Goal: Register for event/course

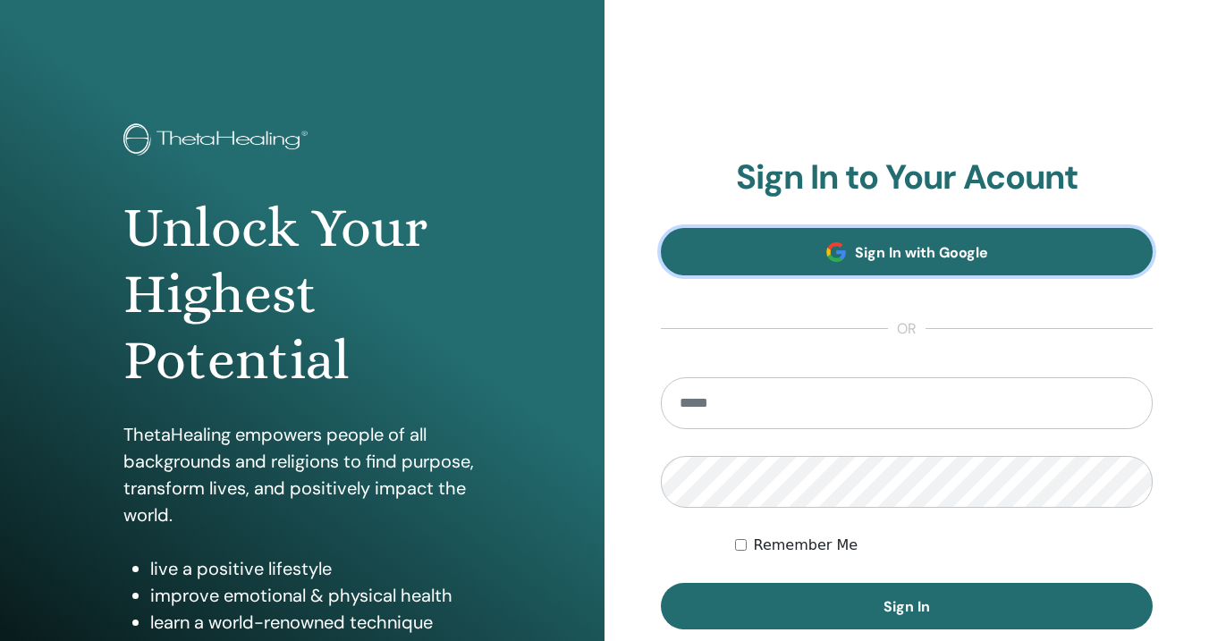
click at [805, 248] on link "Sign In with Google" at bounding box center [907, 251] width 492 height 47
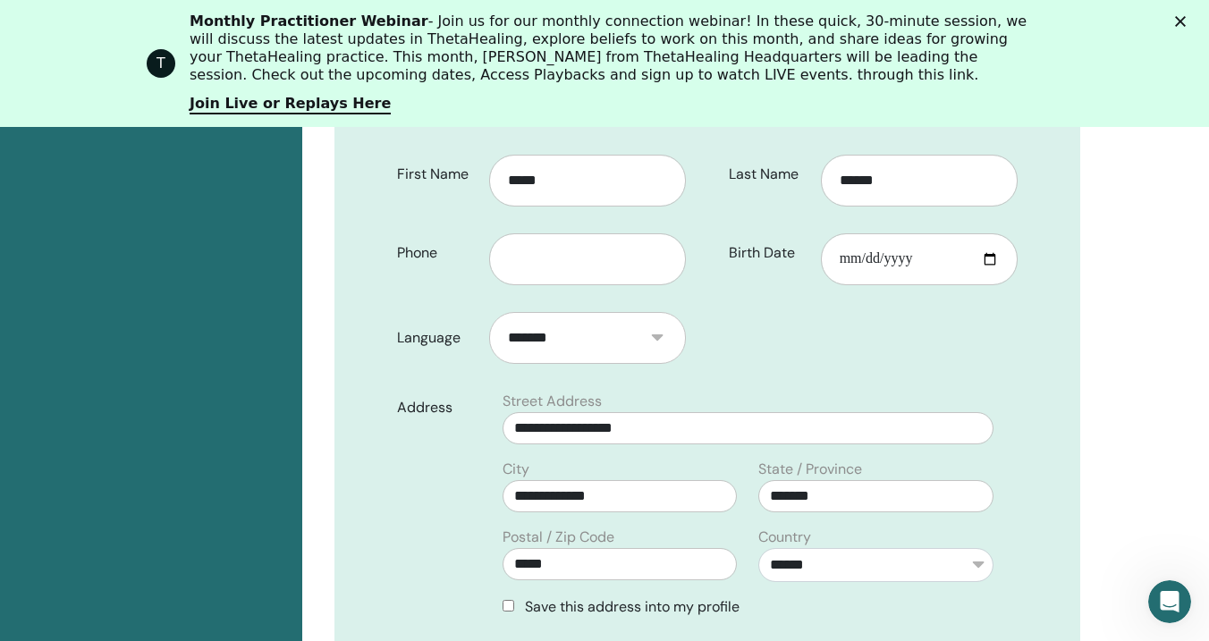
scroll to position [510, 0]
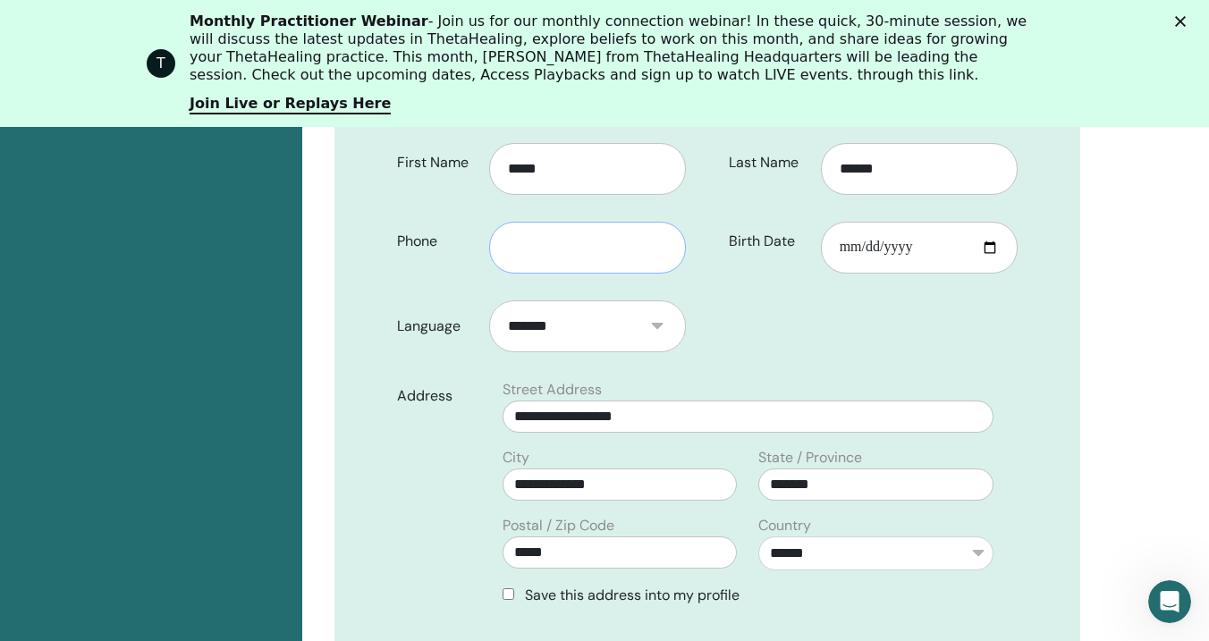
click at [545, 222] on input "text" at bounding box center [587, 248] width 197 height 52
click at [507, 222] on input "**********" at bounding box center [587, 248] width 197 height 52
click at [514, 222] on input "**********" at bounding box center [587, 248] width 197 height 52
type input "**********"
click at [409, 487] on div "Address" at bounding box center [438, 499] width 108 height 241
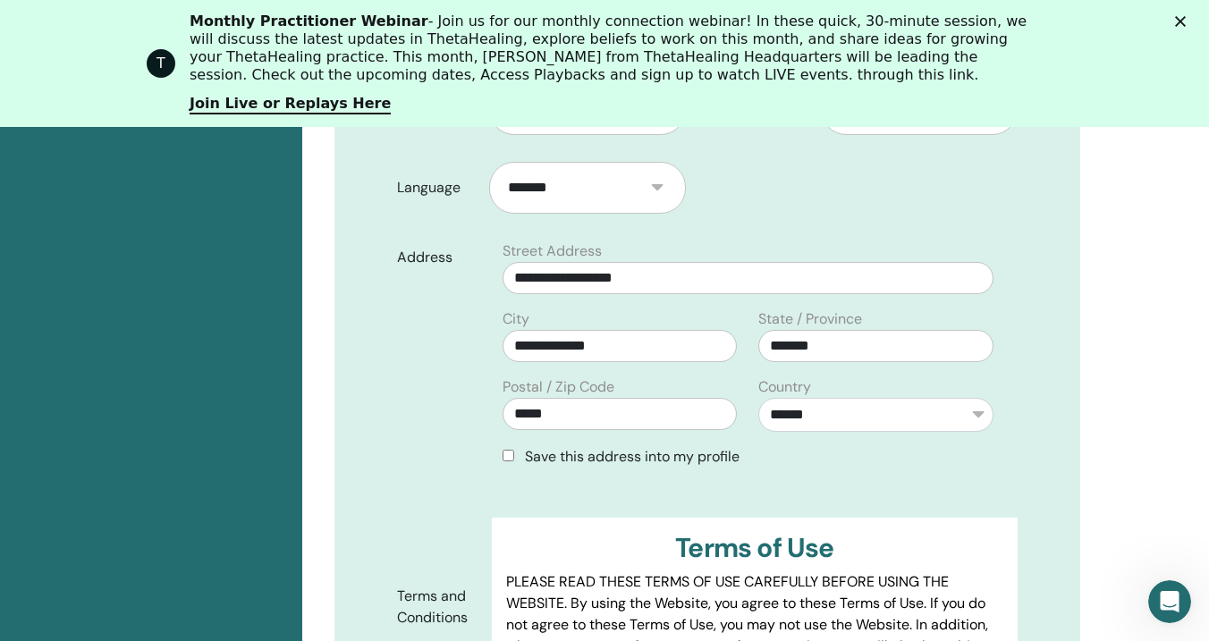
scroll to position [668, 0]
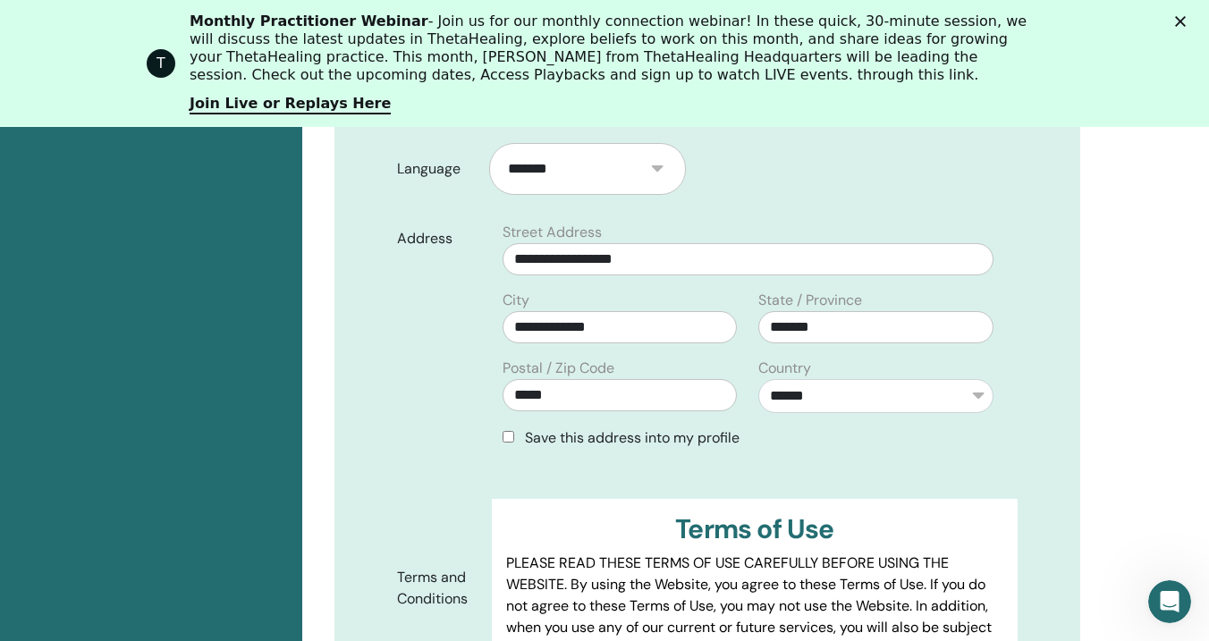
click at [597, 428] on span "Save this address into my profile" at bounding box center [632, 437] width 215 height 19
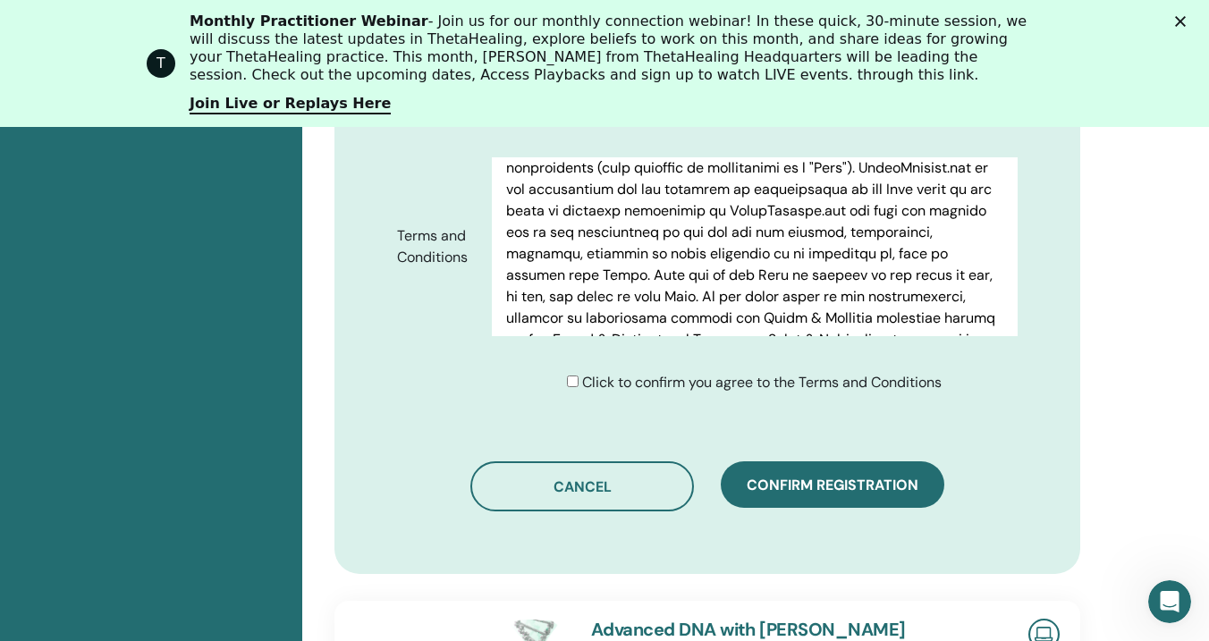
scroll to position [950, 0]
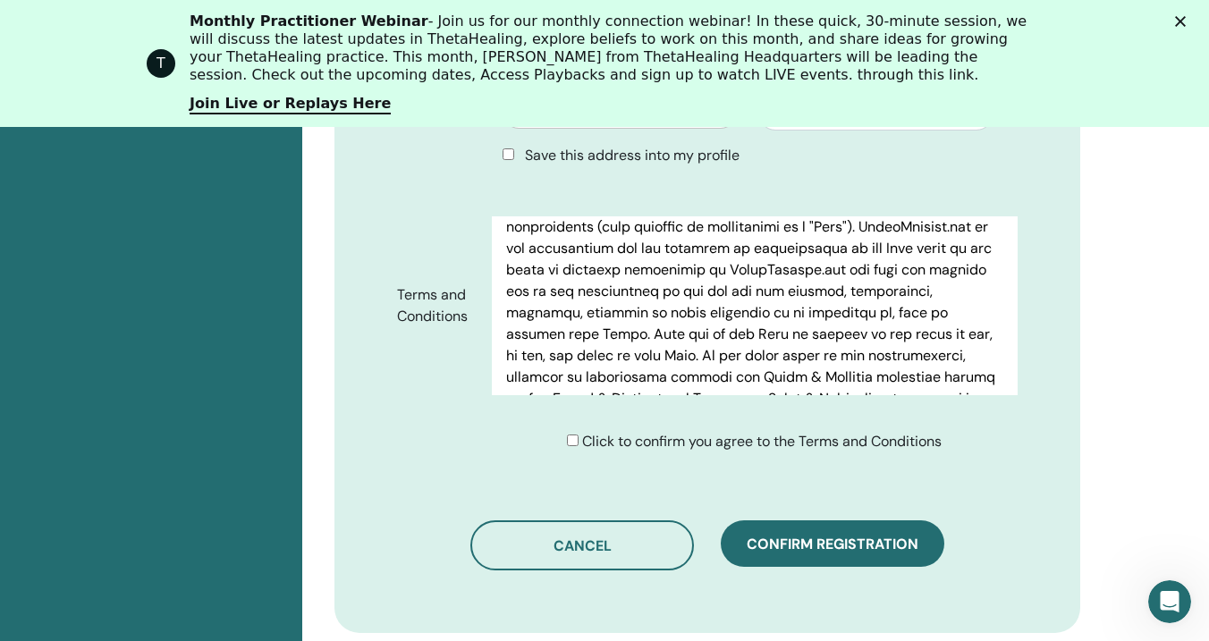
click at [664, 432] on span "Click to confirm you agree to the Terms and Conditions" at bounding box center [761, 441] width 359 height 19
click at [871, 547] on div "**********" at bounding box center [707, 33] width 746 height 1200
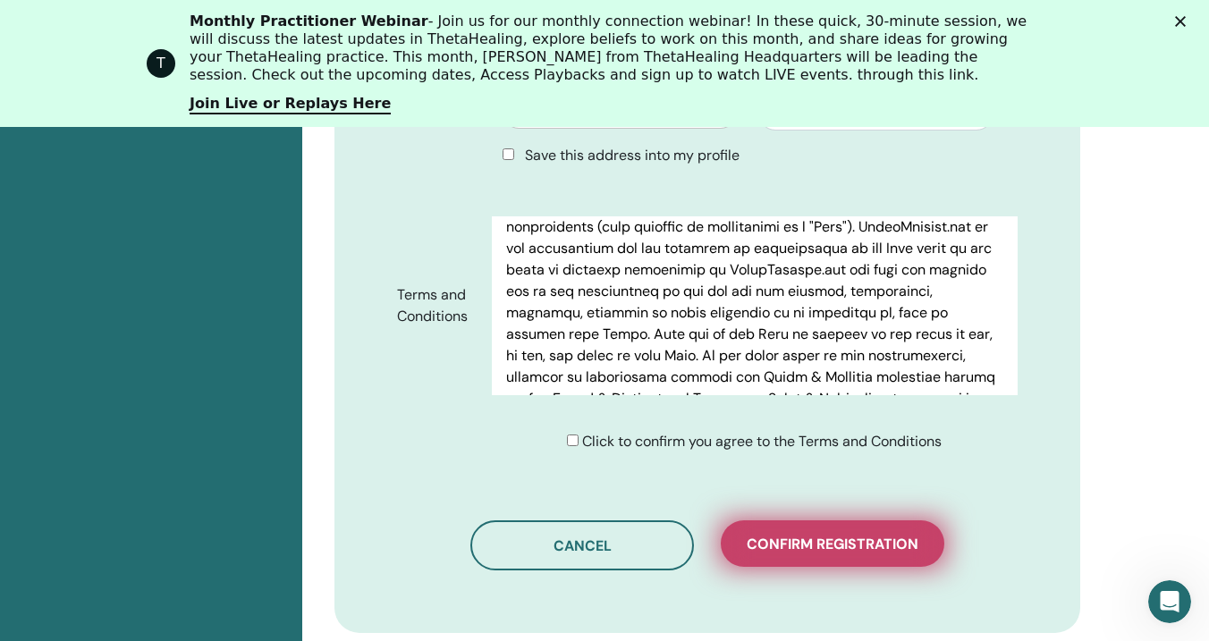
click at [850, 535] on span "Confirm registration" at bounding box center [833, 544] width 172 height 19
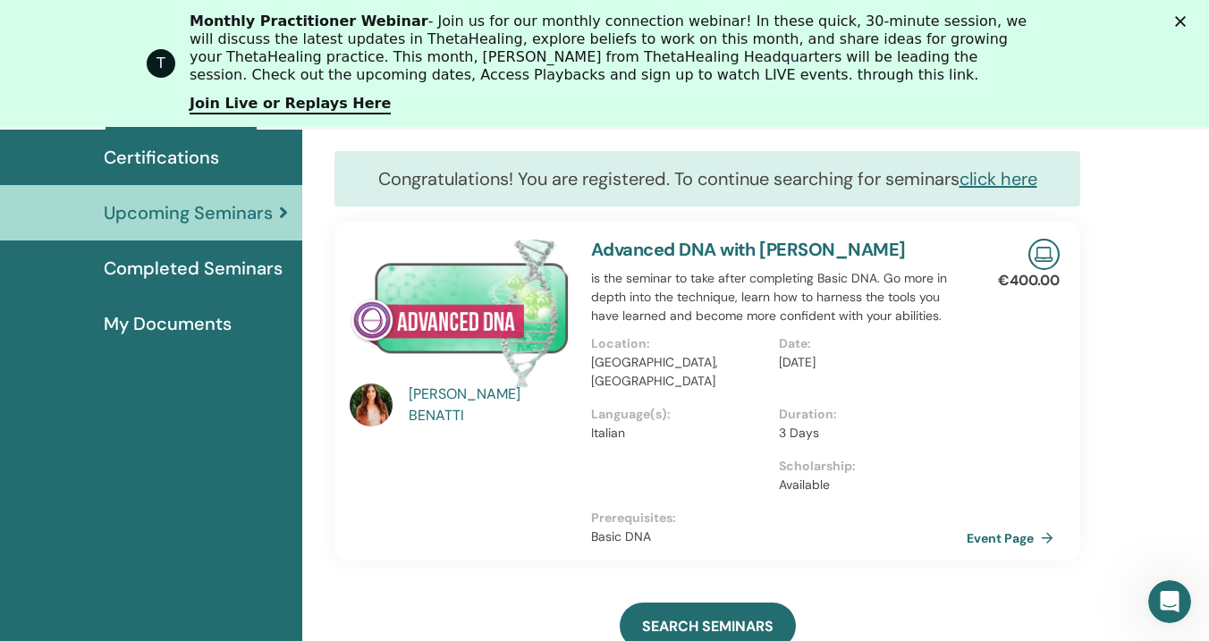
scroll to position [246, 0]
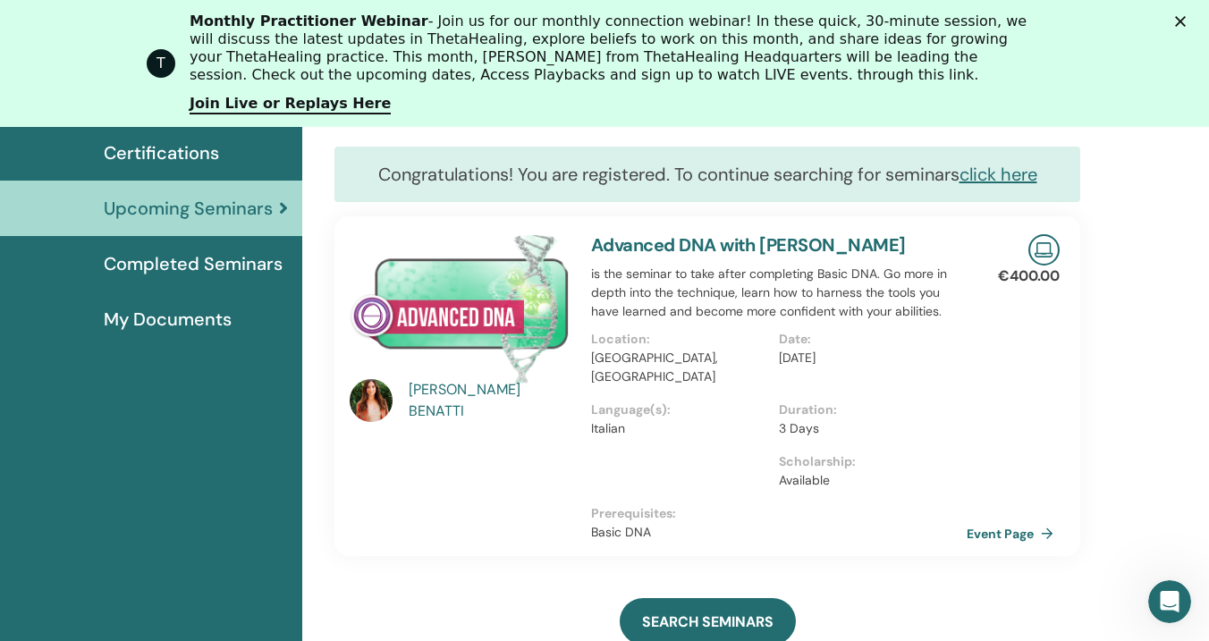
click at [465, 397] on div "[PERSON_NAME]" at bounding box center [491, 400] width 165 height 43
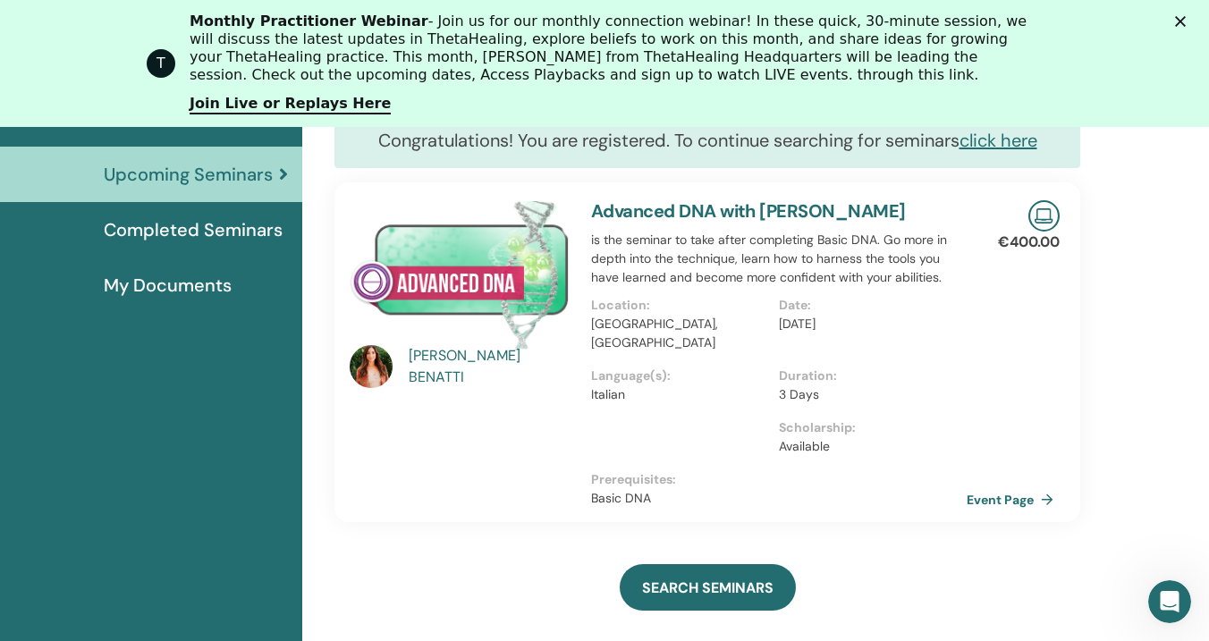
scroll to position [289, 0]
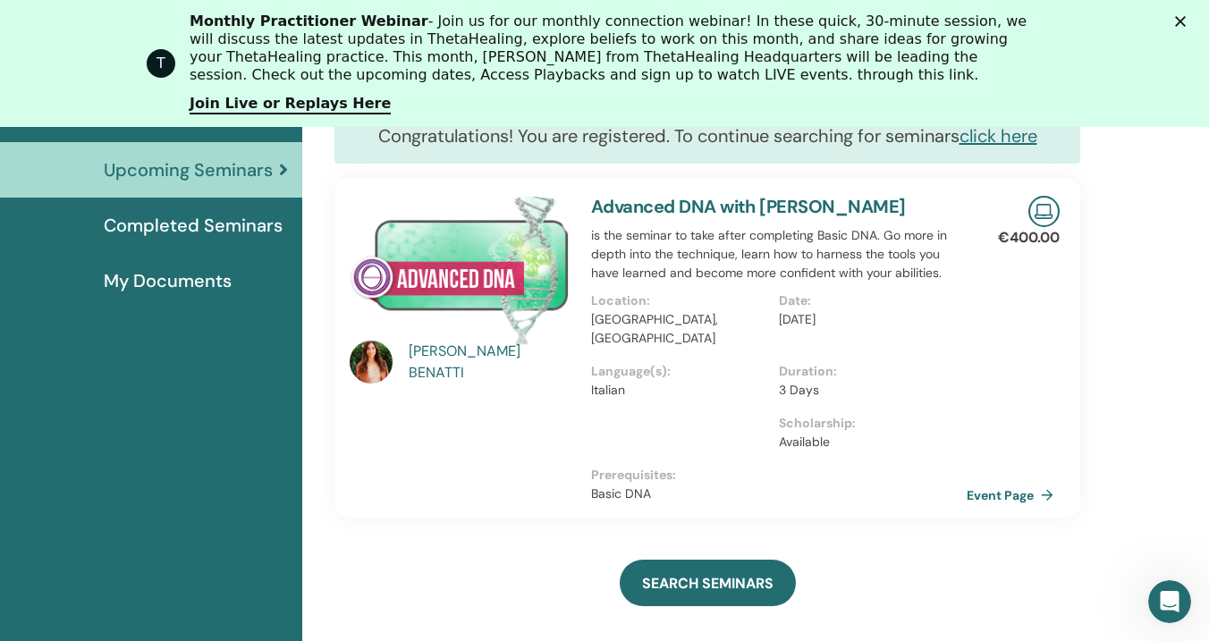
click at [452, 366] on div "[PERSON_NAME]" at bounding box center [491, 362] width 165 height 43
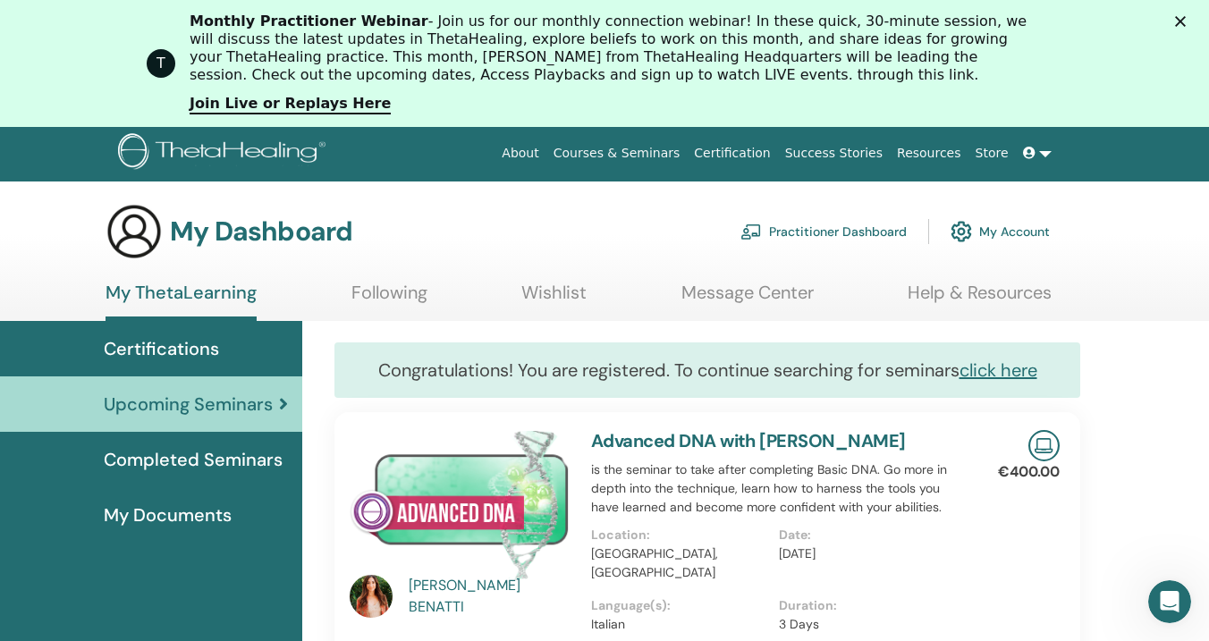
scroll to position [0, 0]
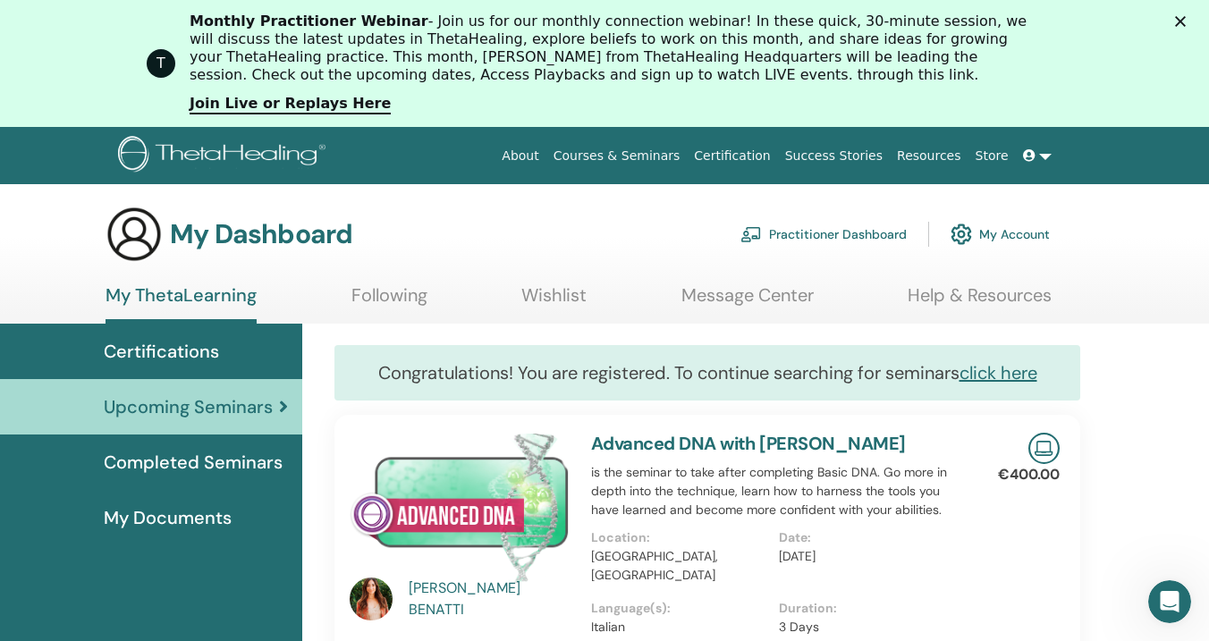
click at [452, 512] on img at bounding box center [460, 508] width 220 height 150
click at [667, 442] on link "Advanced DNA with [PERSON_NAME]" at bounding box center [748, 443] width 314 height 23
click at [1008, 375] on link "click here" at bounding box center [998, 372] width 78 height 23
click at [481, 599] on div "[PERSON_NAME]" at bounding box center [491, 599] width 165 height 43
click at [366, 600] on img at bounding box center [371, 599] width 43 height 43
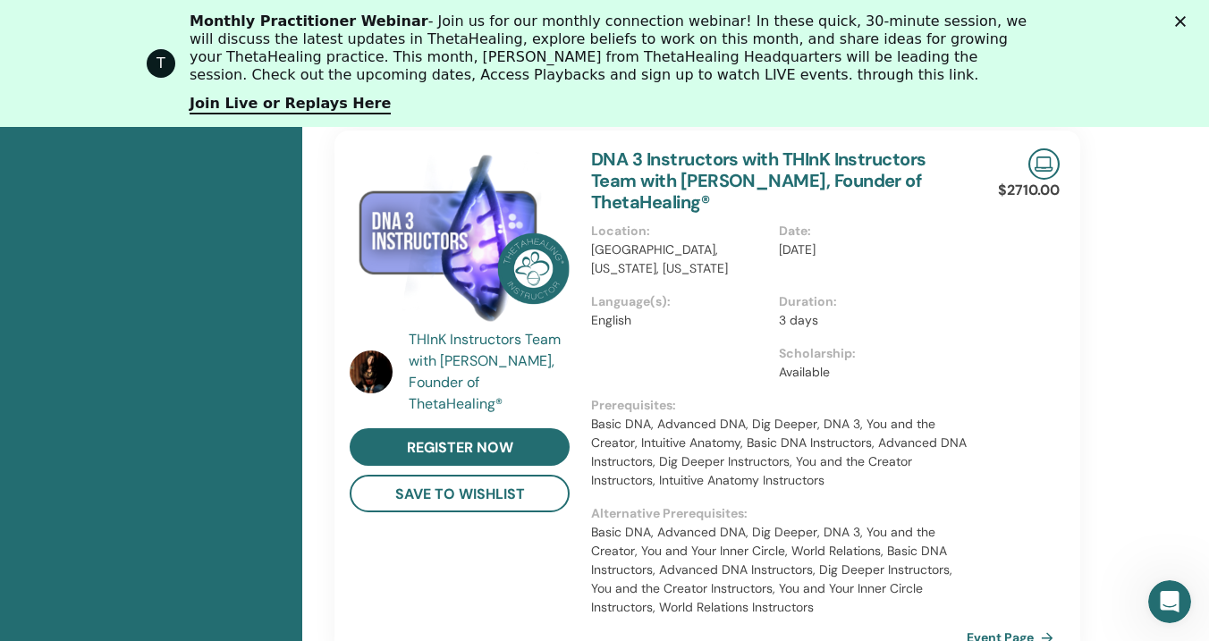
scroll to position [1253, 0]
